Goal: Answer question/provide support

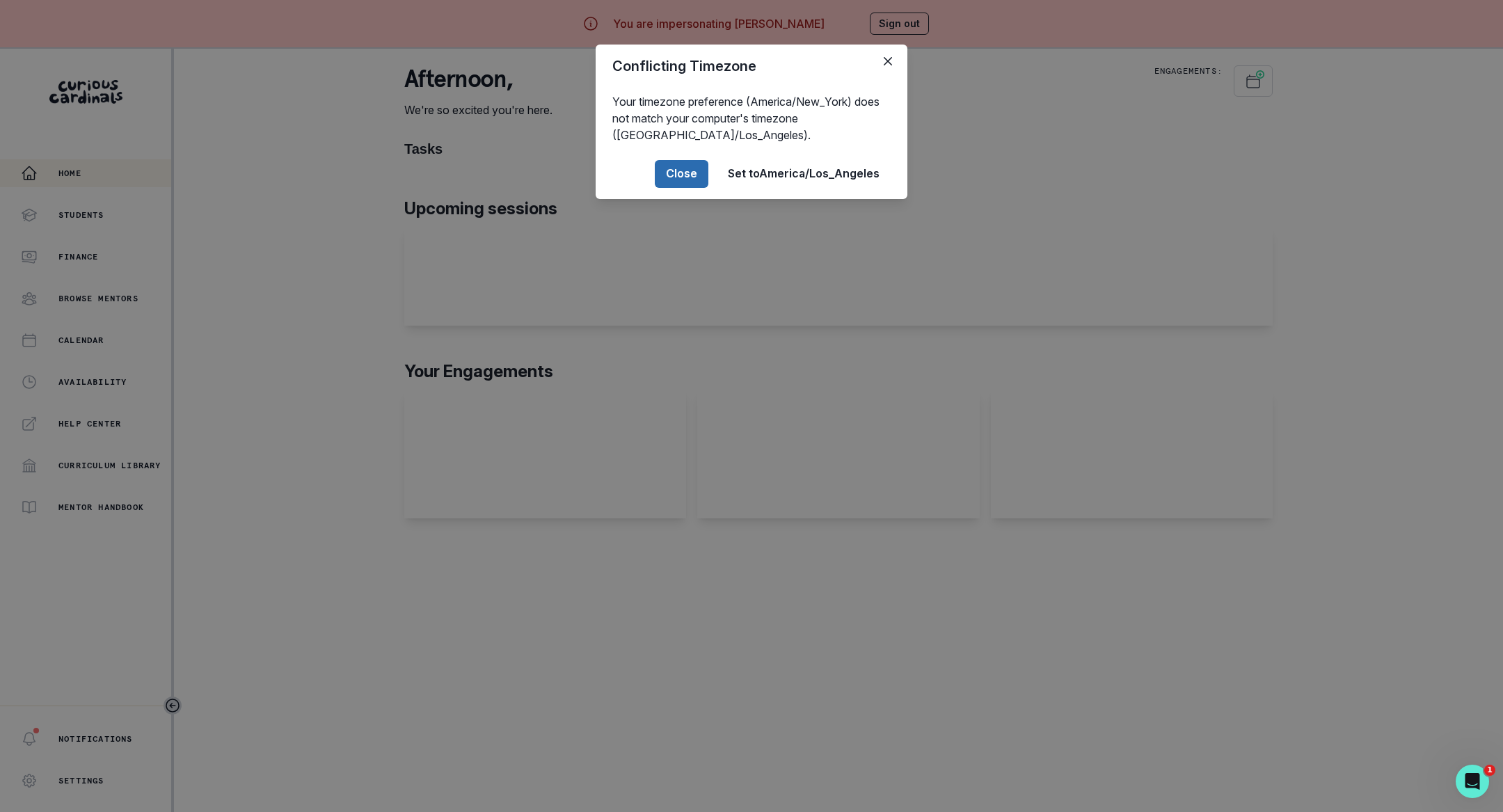
click at [697, 170] on button "Close" at bounding box center [681, 174] width 53 height 27
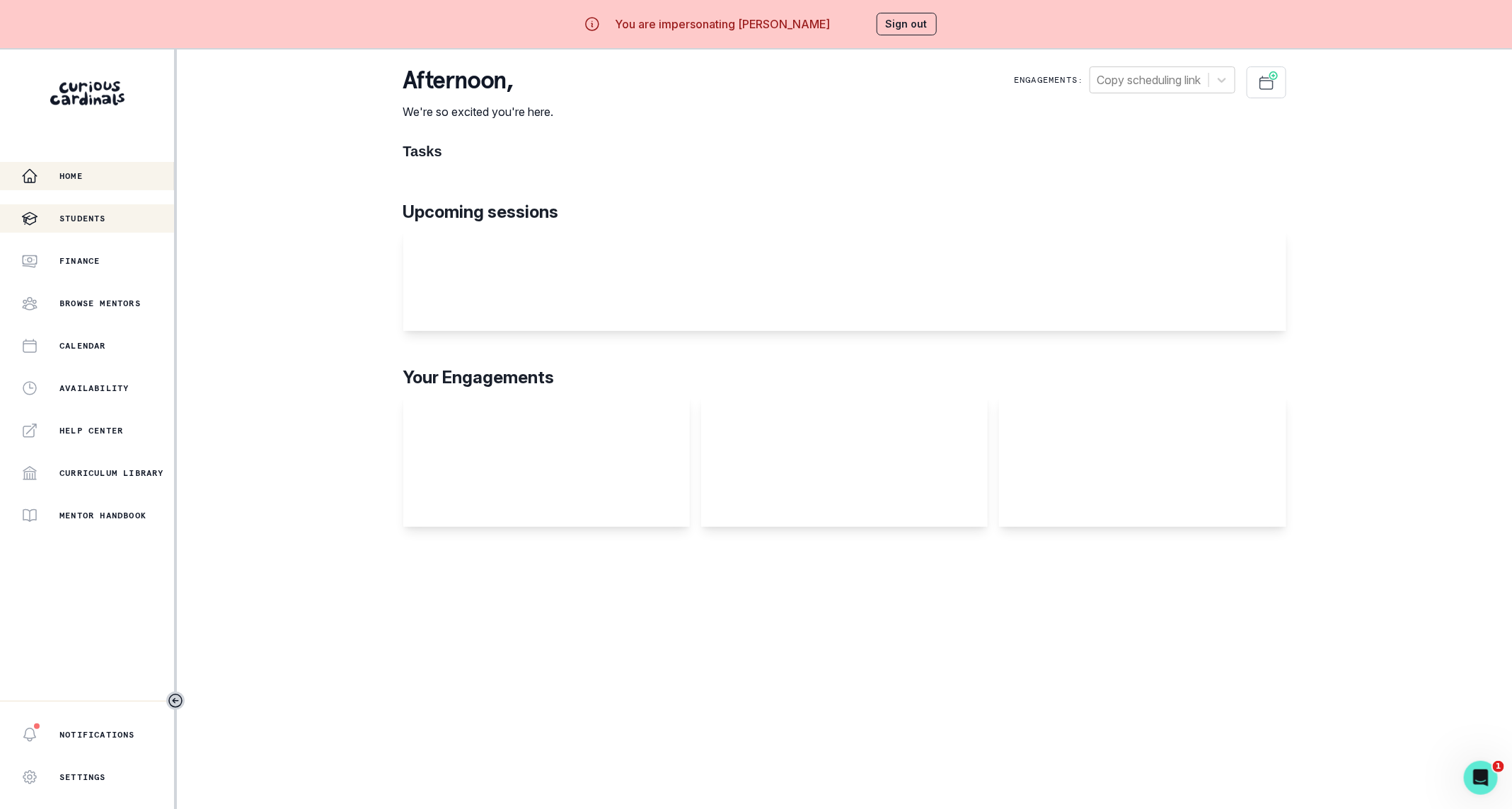
click at [126, 228] on button "Students" at bounding box center [87, 218] width 174 height 28
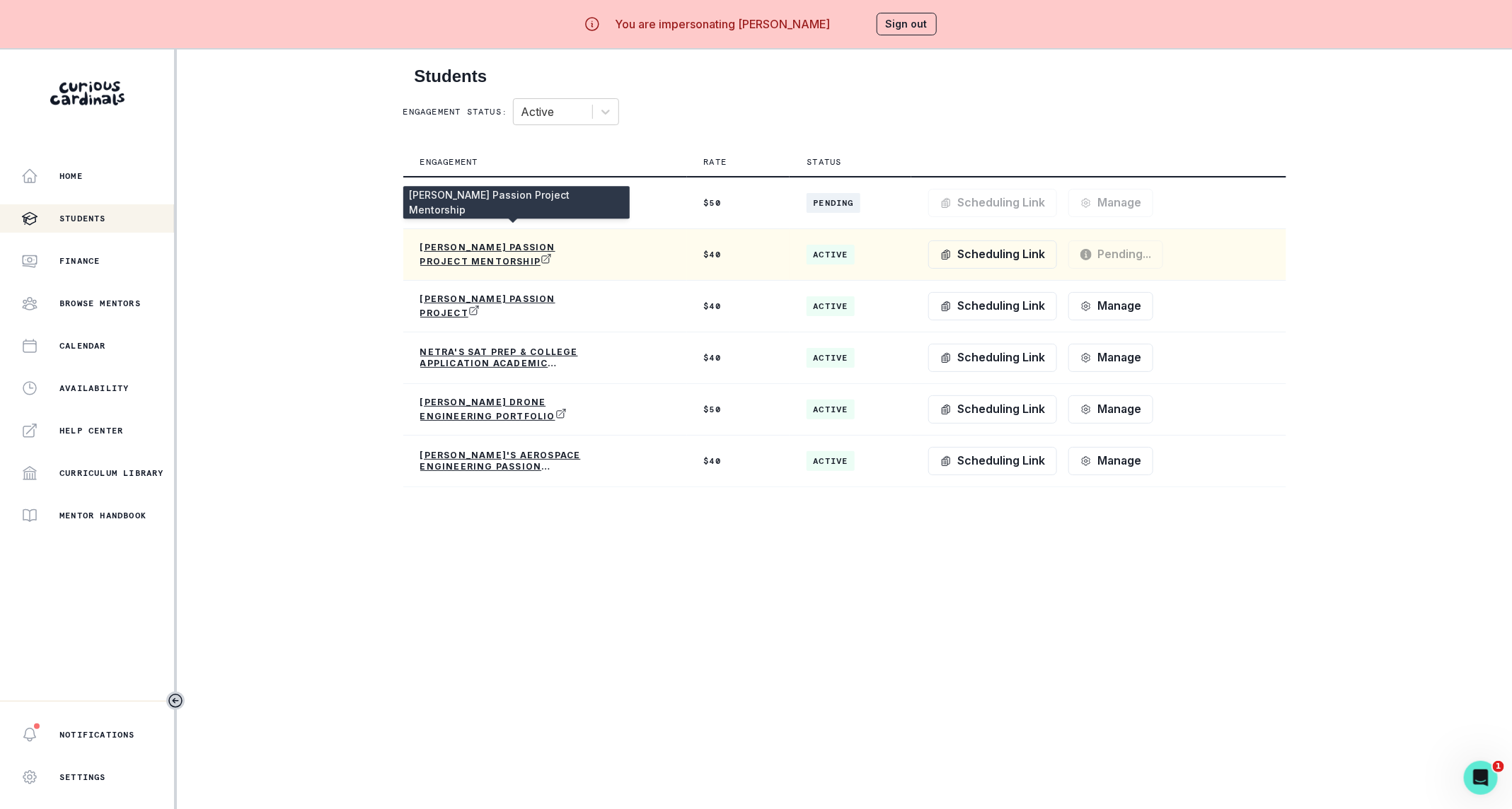
click at [510, 256] on p "[PERSON_NAME] Passion Project Mentorship" at bounding box center [505, 254] width 170 height 25
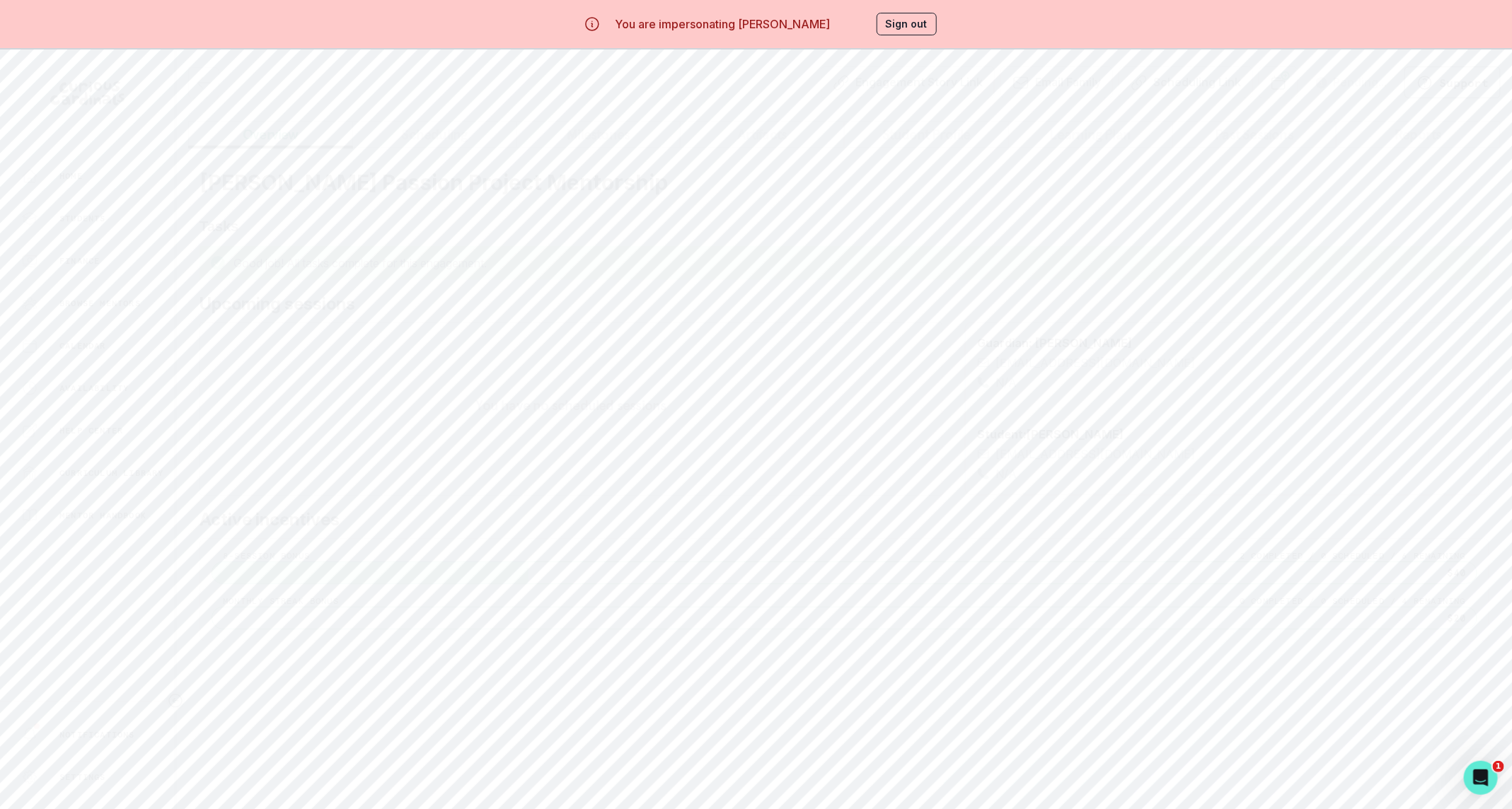
scroll to position [0, 16]
click at [1448, 80] on p "Support" at bounding box center [1464, 82] width 49 height 14
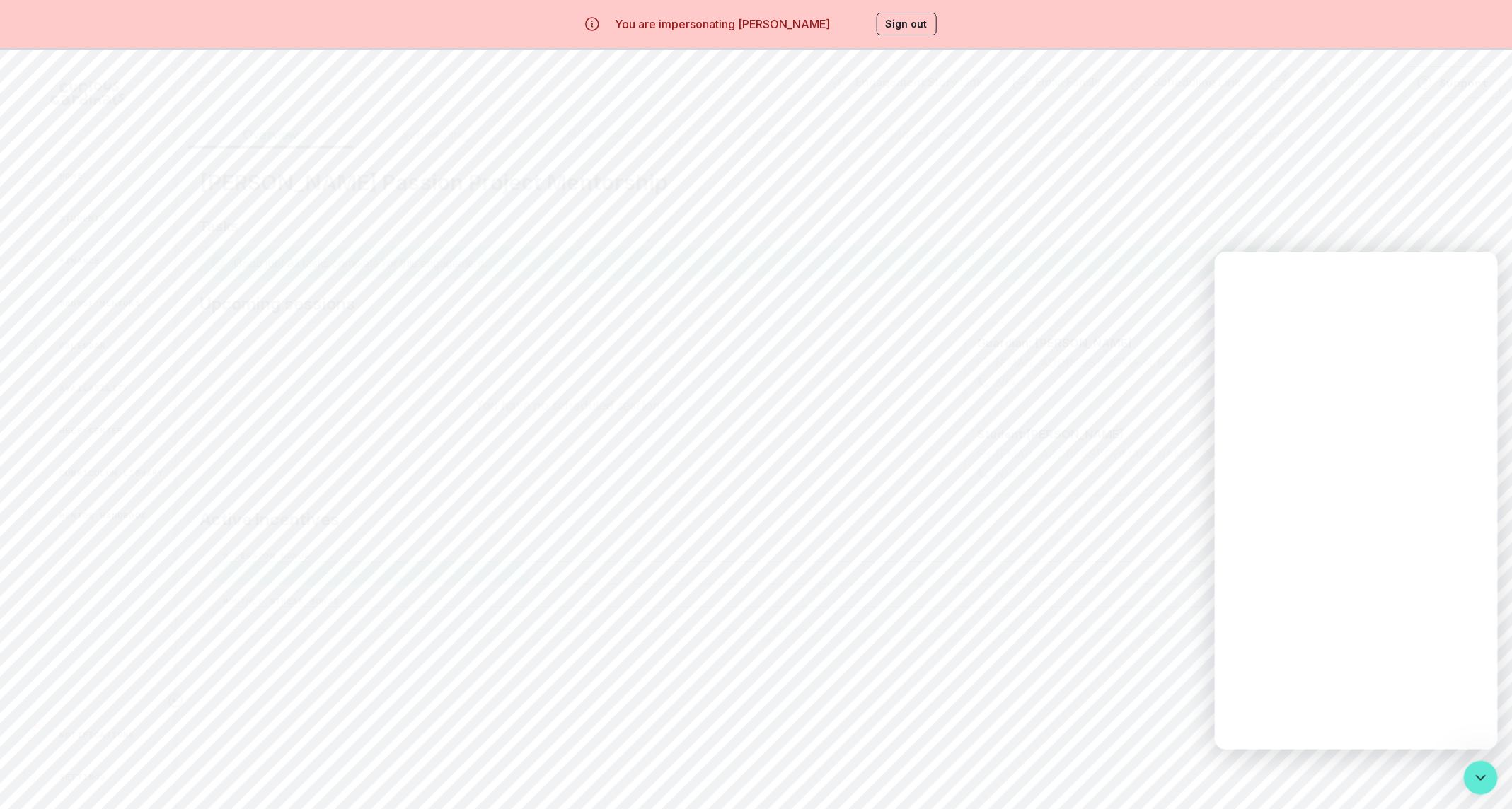
scroll to position [0, 0]
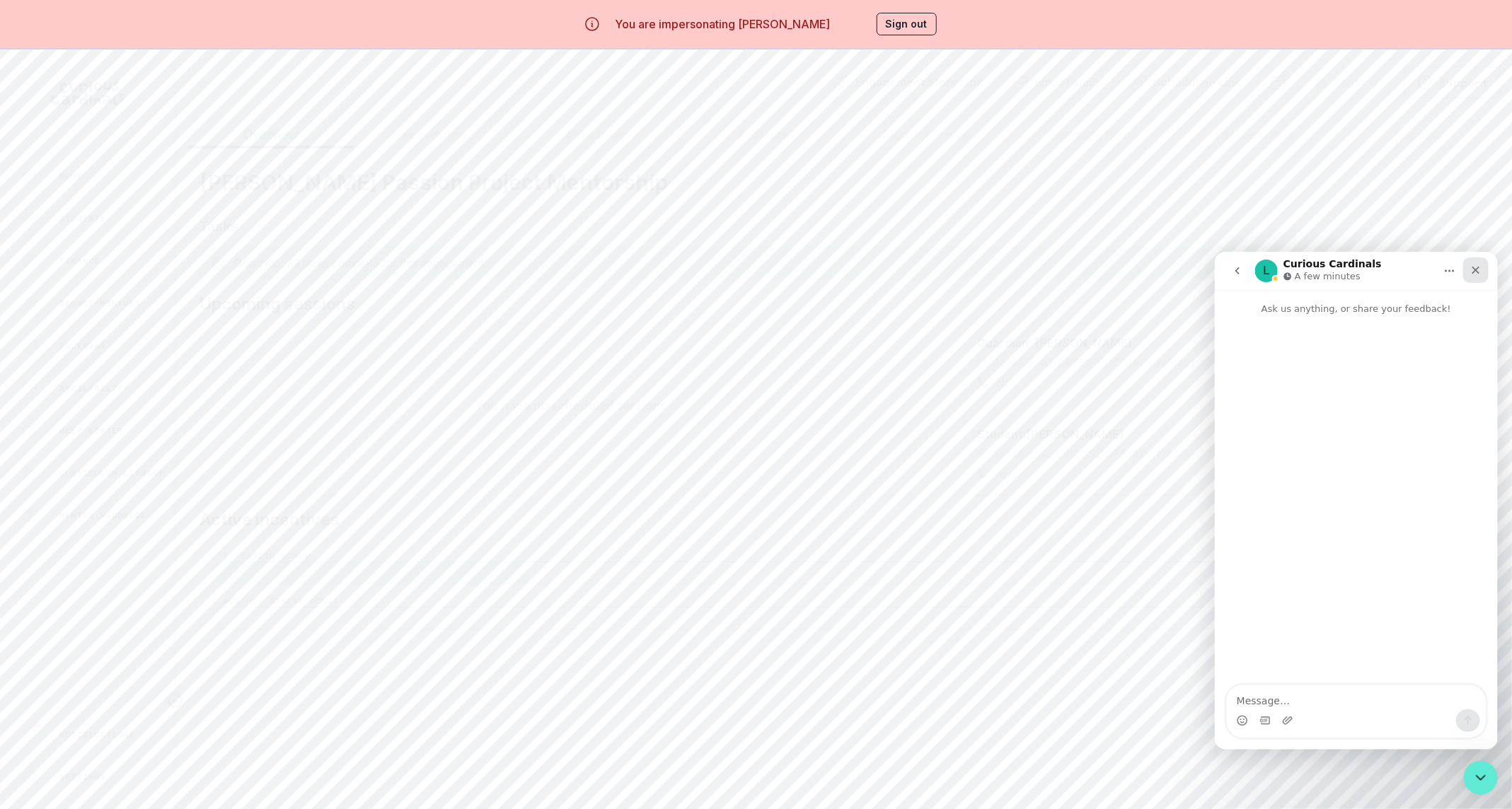
click at [1479, 270] on icon "Close" at bounding box center [1475, 269] width 11 height 11
